Goal: Task Accomplishment & Management: Complete application form

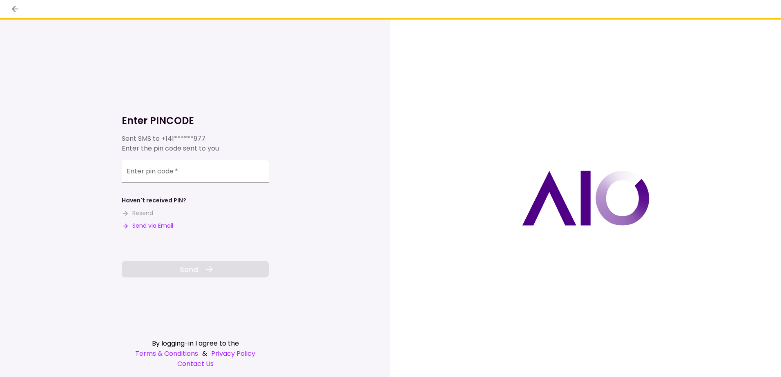
click at [158, 225] on button "Send via Email" at bounding box center [147, 226] width 51 height 9
click at [150, 225] on button "Send via Email" at bounding box center [147, 226] width 51 height 9
click at [209, 172] on input "Enter pin code   *" at bounding box center [195, 171] width 147 height 23
click at [145, 225] on button "Send via Email" at bounding box center [147, 226] width 51 height 9
click at [151, 224] on button "Send via Email" at bounding box center [147, 226] width 51 height 9
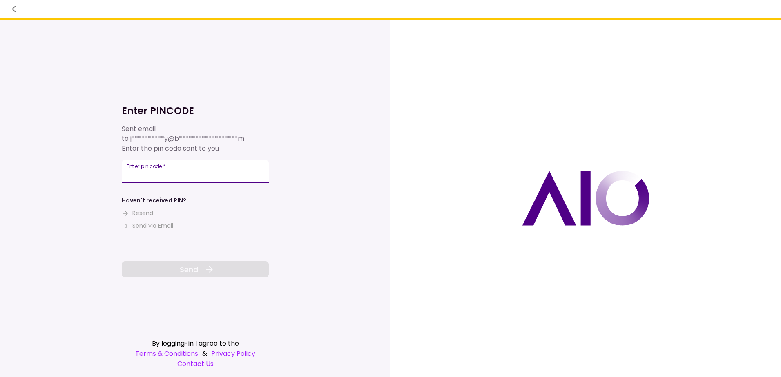
click at [196, 171] on input "Enter pin code   *" at bounding box center [195, 171] width 147 height 23
type input "******"
click at [196, 269] on span "Send" at bounding box center [189, 269] width 18 height 11
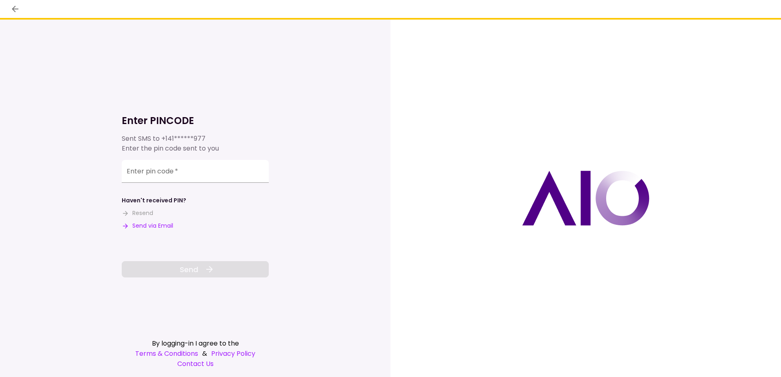
click at [160, 225] on button "Send via Email" at bounding box center [147, 226] width 51 height 9
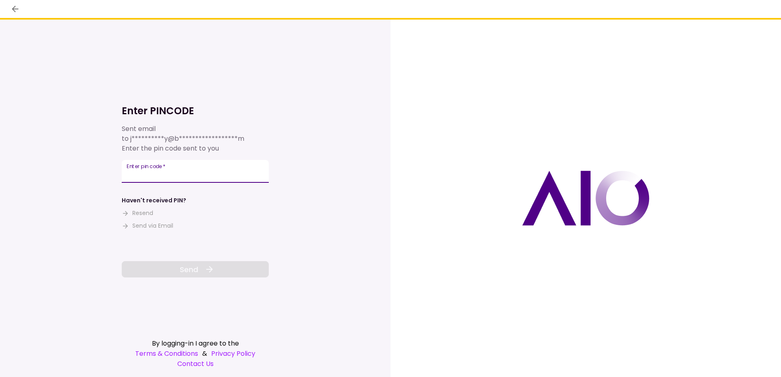
click at [191, 171] on input "Enter pin code   *" at bounding box center [195, 171] width 147 height 23
type input "******"
click at [175, 267] on button "Send" at bounding box center [195, 269] width 147 height 16
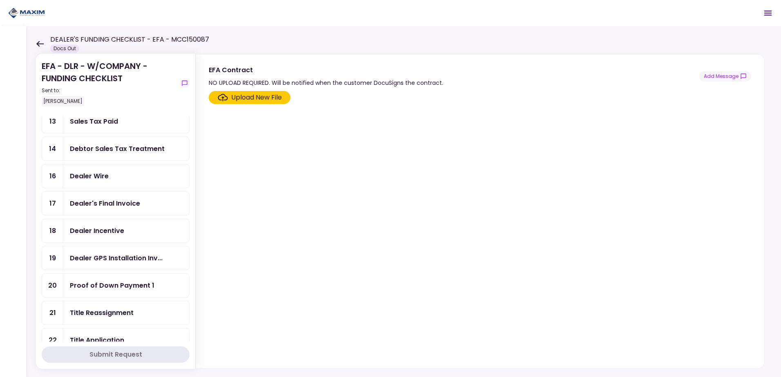
scroll to position [255, 0]
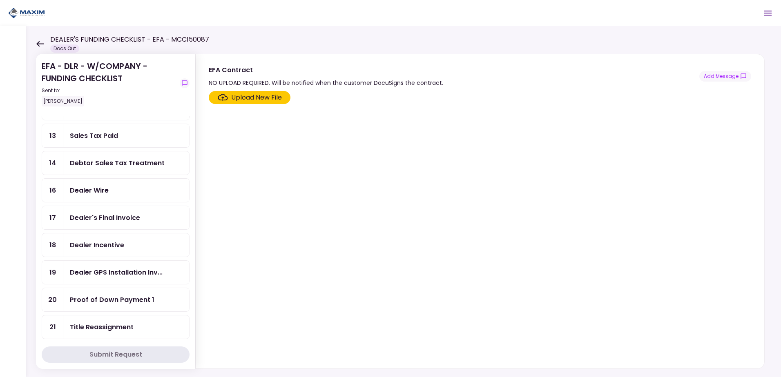
click at [256, 95] on div "Upload New File" at bounding box center [256, 98] width 51 height 10
click at [0, 0] on input "Upload New File" at bounding box center [0, 0] width 0 height 0
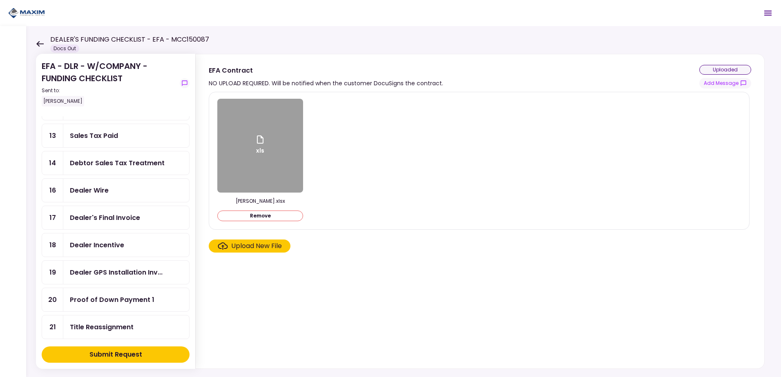
click at [267, 152] on div "xls" at bounding box center [260, 146] width 86 height 94
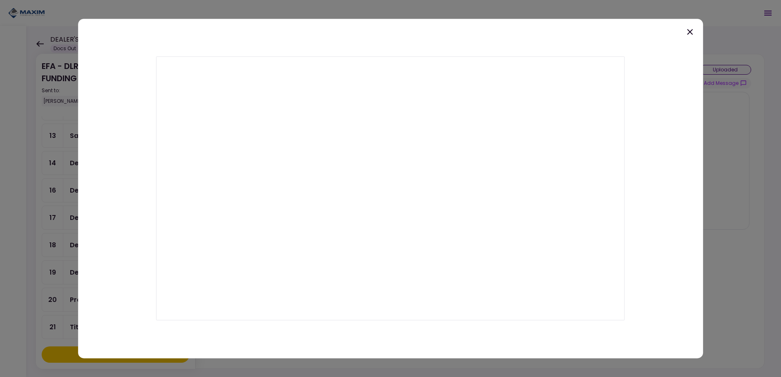
click at [768, 47] on div at bounding box center [390, 188] width 781 height 377
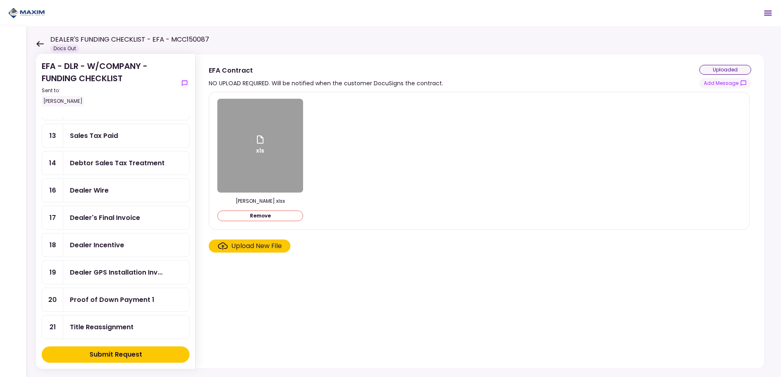
click at [100, 187] on div "Dealer Wire" at bounding box center [89, 190] width 39 height 10
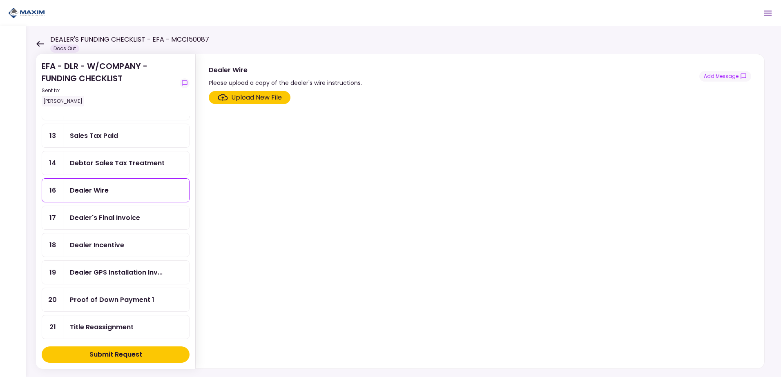
click at [144, 219] on div "Dealer's Final Invoice" at bounding box center [126, 218] width 113 height 10
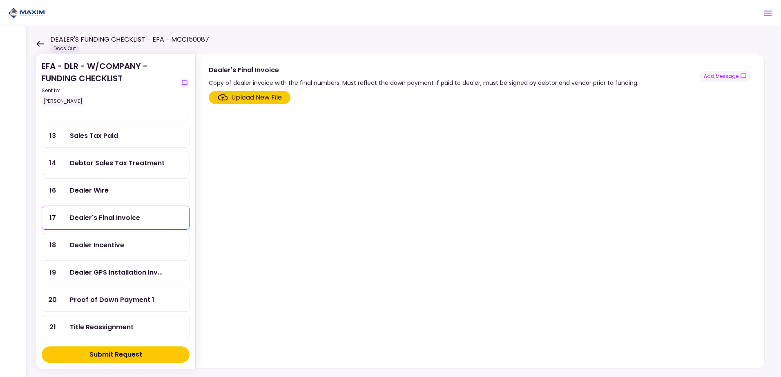
click at [263, 96] on div "Upload New File" at bounding box center [256, 98] width 51 height 10
click at [0, 0] on input "Upload New File" at bounding box center [0, 0] width 0 height 0
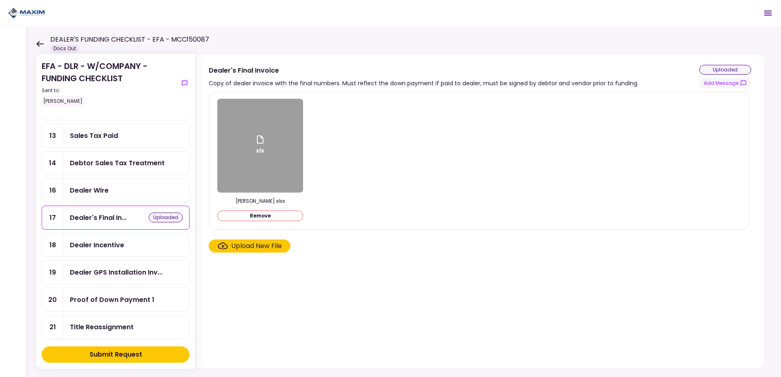
click at [272, 244] on div "Upload New File" at bounding box center [256, 246] width 51 height 10
click at [0, 0] on input "Upload New File" at bounding box center [0, 0] width 0 height 0
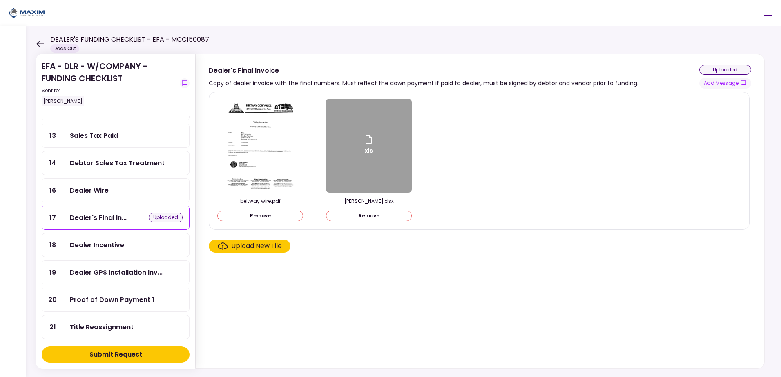
click at [113, 138] on div "Sales Tax Paid" at bounding box center [94, 136] width 48 height 10
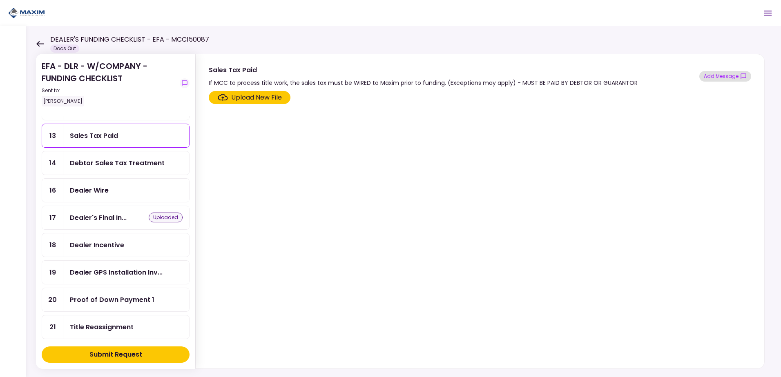
click at [725, 73] on button "Add Message" at bounding box center [725, 76] width 52 height 11
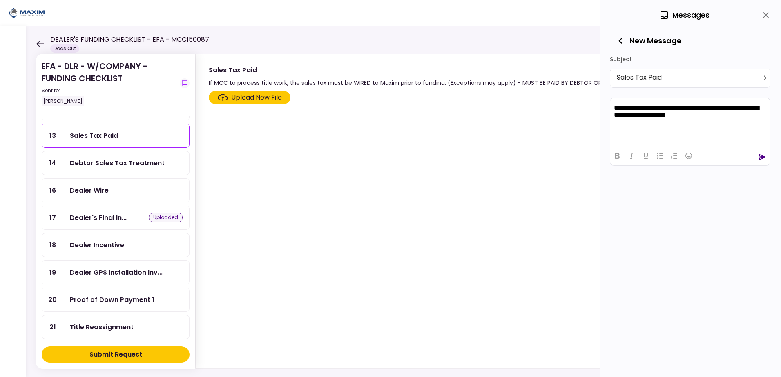
click at [616, 106] on p "**********" at bounding box center [690, 111] width 152 height 15
click at [762, 155] on icon "send" at bounding box center [762, 157] width 8 height 8
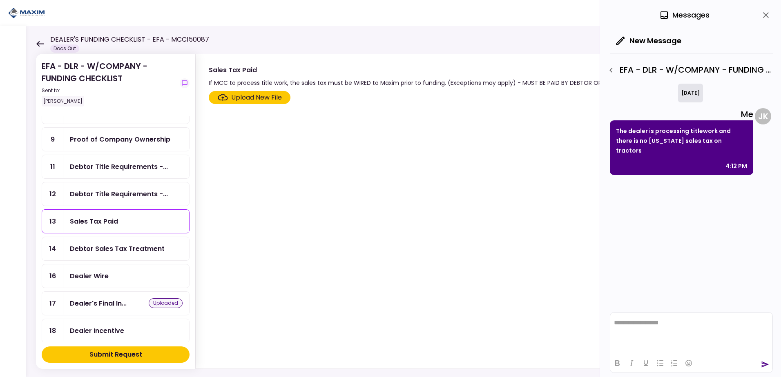
scroll to position [133, 0]
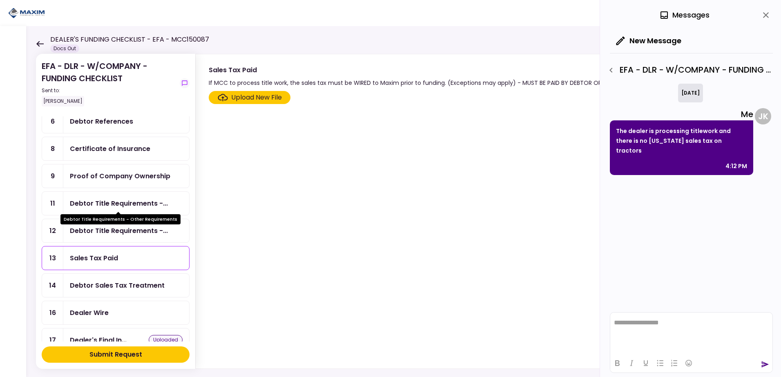
click at [146, 203] on div "Debtor Title Requirements -..." at bounding box center [119, 203] width 98 height 10
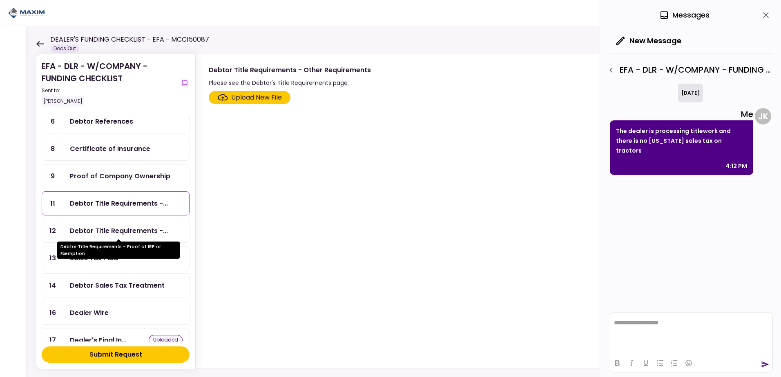
click at [119, 228] on div "Debtor Title Requirements -..." at bounding box center [119, 231] width 98 height 10
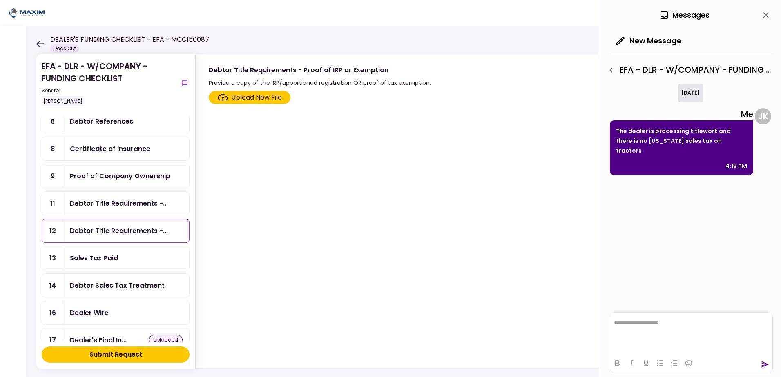
click at [251, 97] on div "Upload New File" at bounding box center [256, 98] width 51 height 10
click at [0, 0] on input "Upload New File" at bounding box center [0, 0] width 0 height 0
click at [112, 261] on div "Sales Tax Paid" at bounding box center [94, 258] width 48 height 10
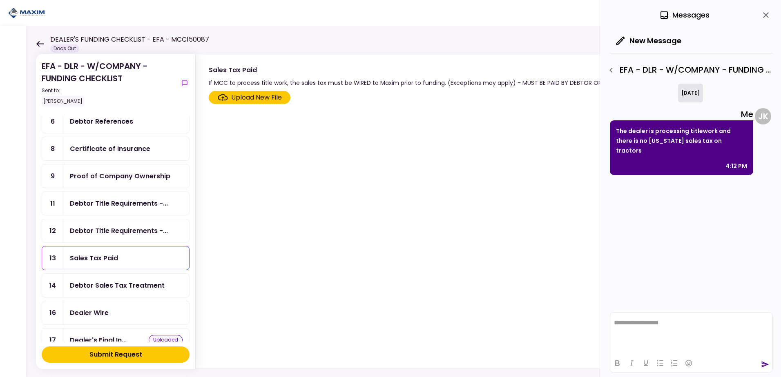
click at [121, 352] on div "Submit Request" at bounding box center [115, 355] width 53 height 10
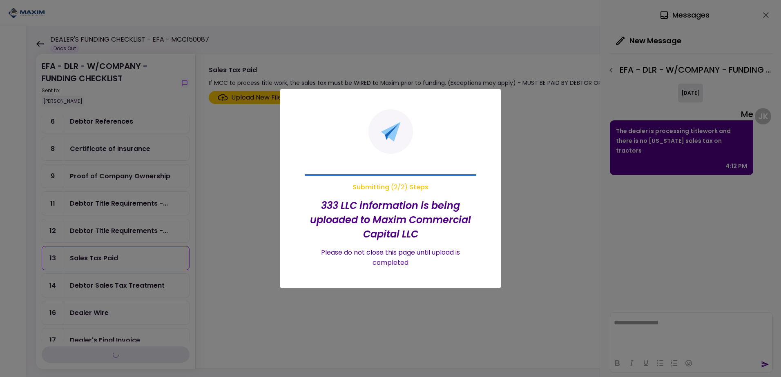
scroll to position [105, 0]
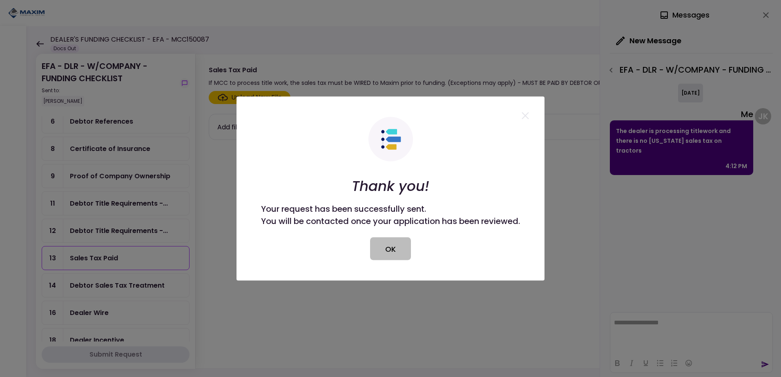
click at [391, 245] on button "OK" at bounding box center [390, 249] width 41 height 23
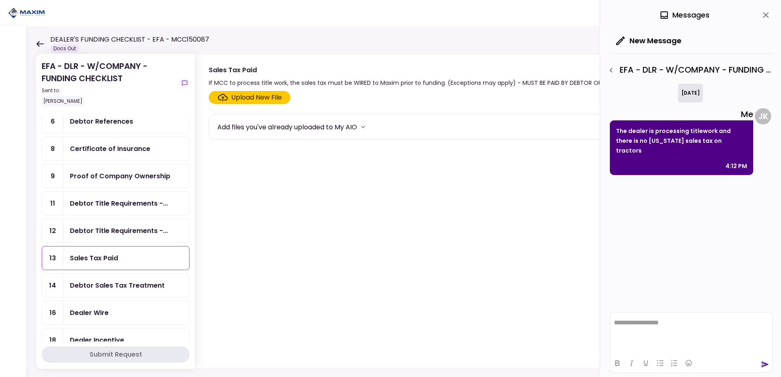
click at [145, 289] on div "Debtor Sales Tax Treatment" at bounding box center [117, 286] width 95 height 10
click at [114, 311] on div "Dealer Wire" at bounding box center [126, 313] width 113 height 10
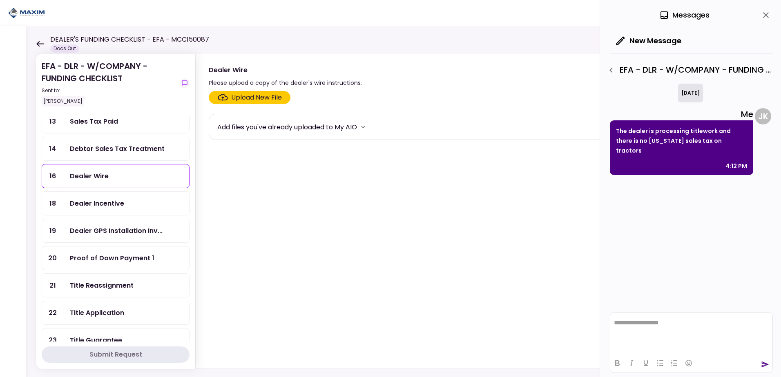
scroll to position [228, 0]
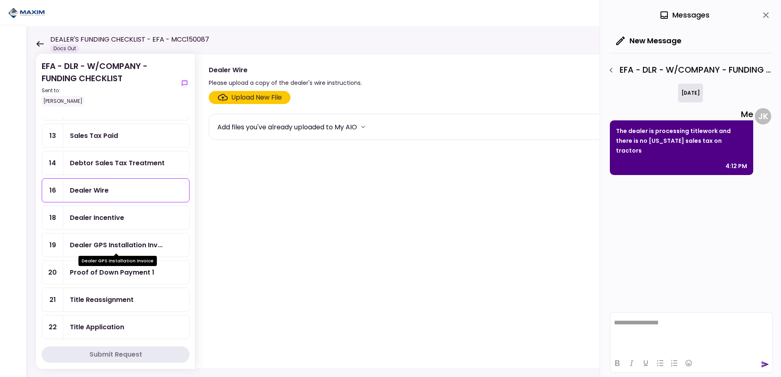
click at [130, 244] on div "Dealer GPS Installation Inv..." at bounding box center [116, 245] width 93 height 10
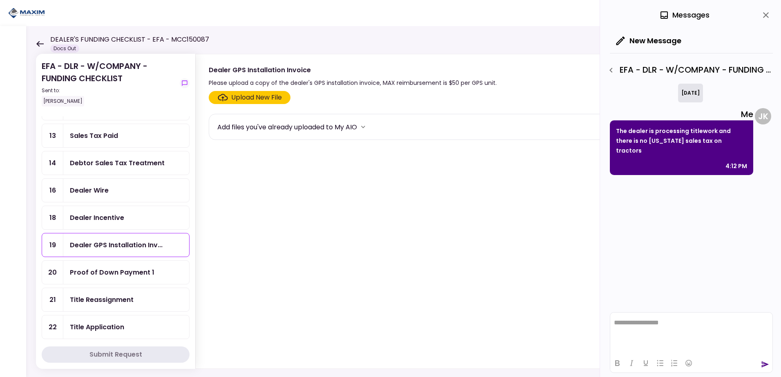
click at [118, 219] on div "Dealer Incentive" at bounding box center [97, 218] width 54 height 10
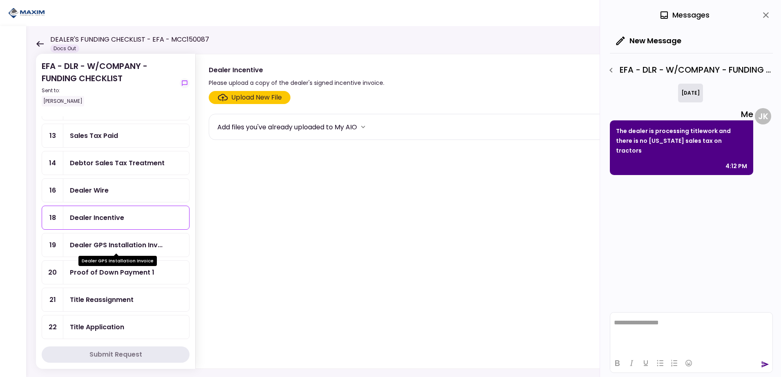
click at [125, 243] on div "Dealer GPS Installation Inv..." at bounding box center [116, 245] width 93 height 10
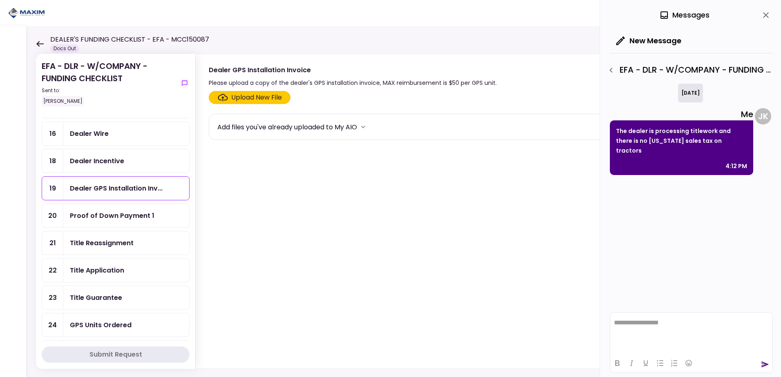
scroll to position [310, 0]
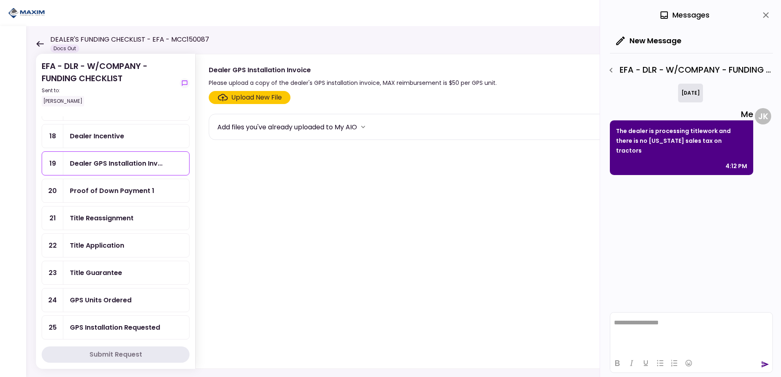
click at [118, 217] on div "Title Reassignment" at bounding box center [102, 218] width 64 height 10
click at [113, 247] on div "Title Application" at bounding box center [97, 245] width 54 height 10
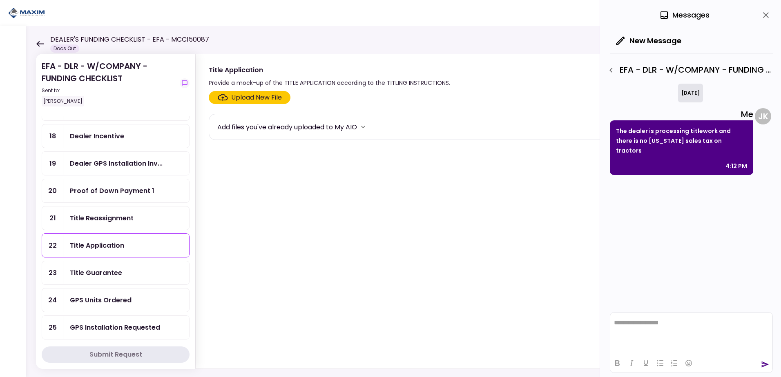
click at [116, 273] on div "Title Guarantee" at bounding box center [96, 273] width 52 height 10
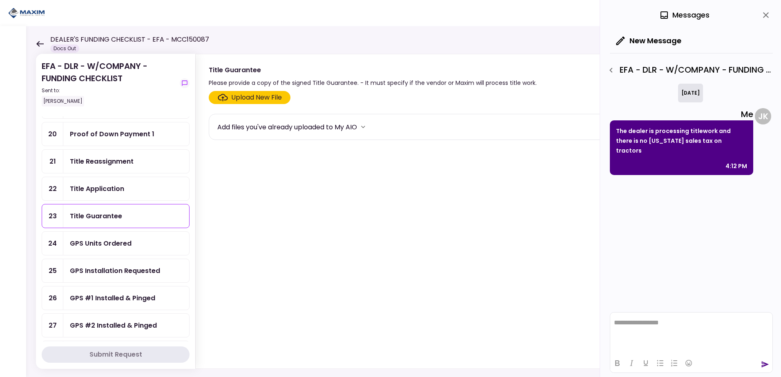
scroll to position [391, 0]
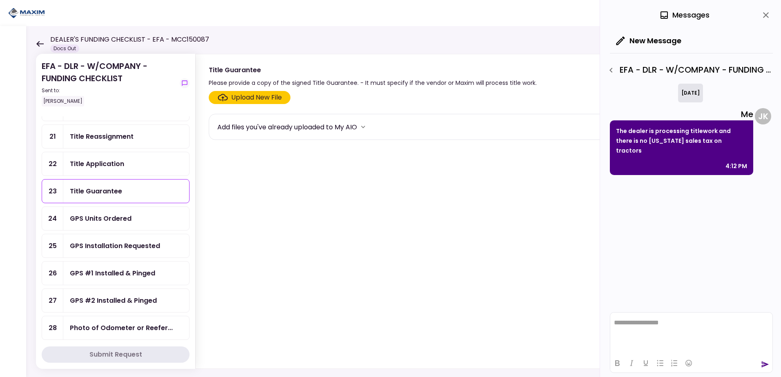
click at [113, 220] on div "GPS Units Ordered" at bounding box center [101, 219] width 62 height 10
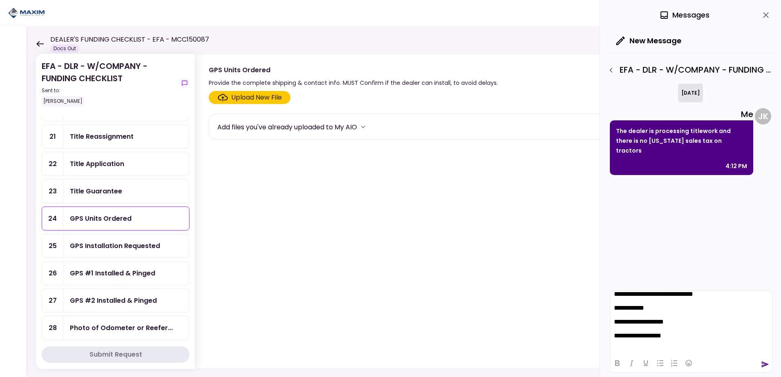
scroll to position [21, 0]
click at [764, 363] on icon "send" at bounding box center [765, 365] width 7 height 6
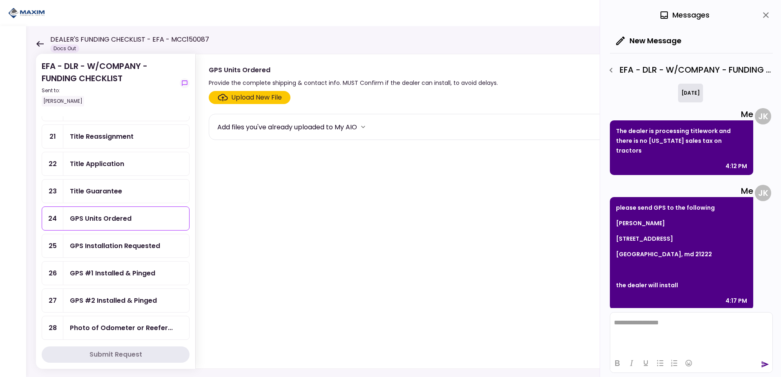
scroll to position [0, 0]
click at [130, 247] on div "GPS Installation Requested" at bounding box center [115, 246] width 90 height 10
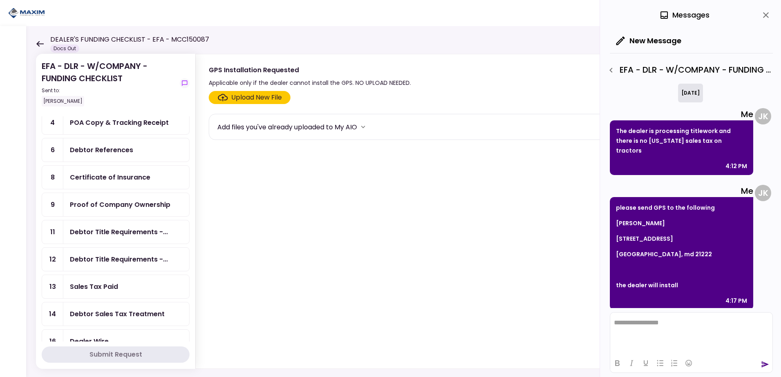
scroll to position [82, 0]
